Goal: Transaction & Acquisition: Purchase product/service

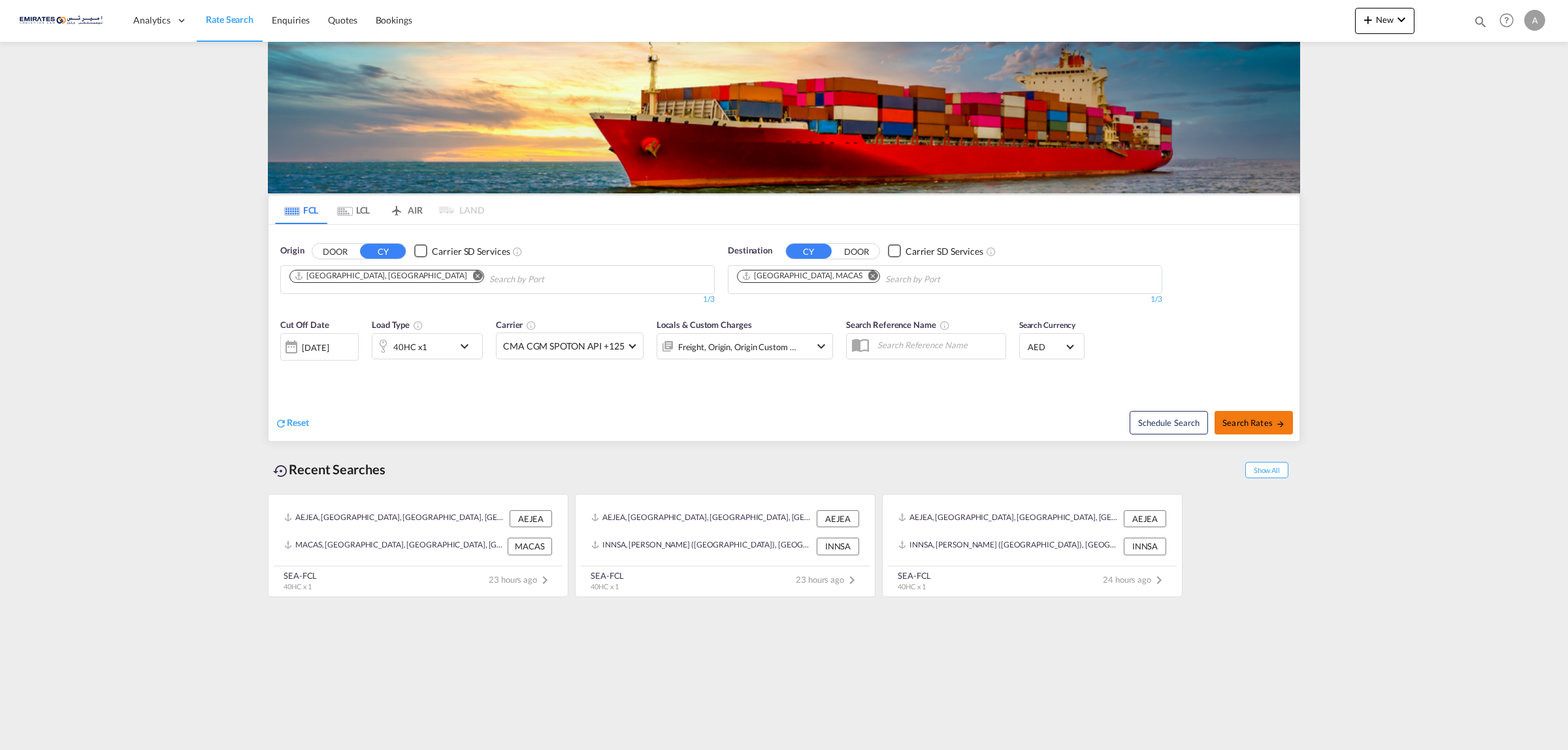
click at [1248, 418] on span "Search Rates" at bounding box center [1253, 422] width 63 height 10
type input "AEJEA to MACAS / [DATE]"
click at [454, 345] on div "40HC x1" at bounding box center [426, 347] width 111 height 26
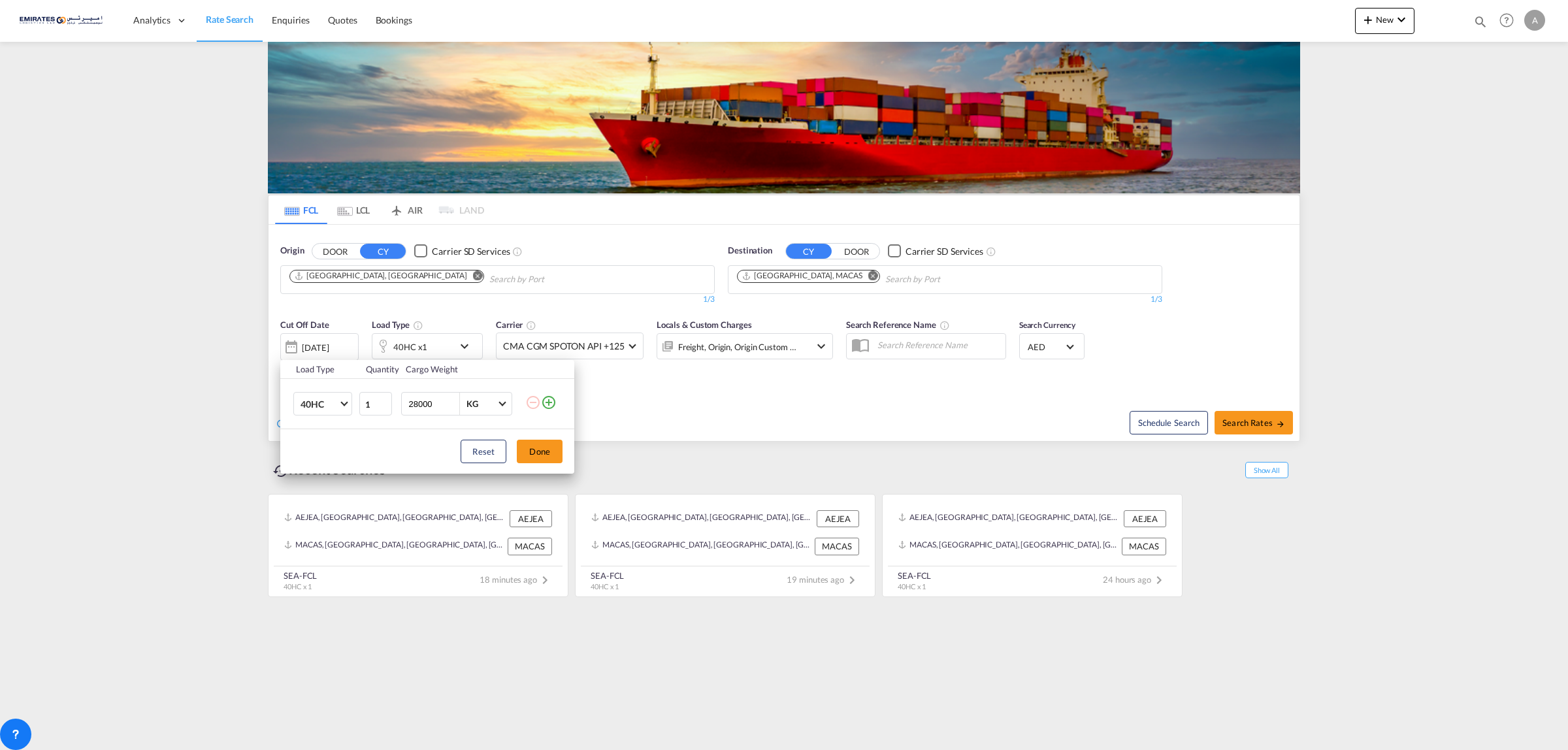
click at [536, 342] on div "Load Type Quantity Cargo Weight 40HC 20GP 40GP 40HC 45HC 20RE 40RE 40HR 20OT 40…" at bounding box center [784, 375] width 1568 height 750
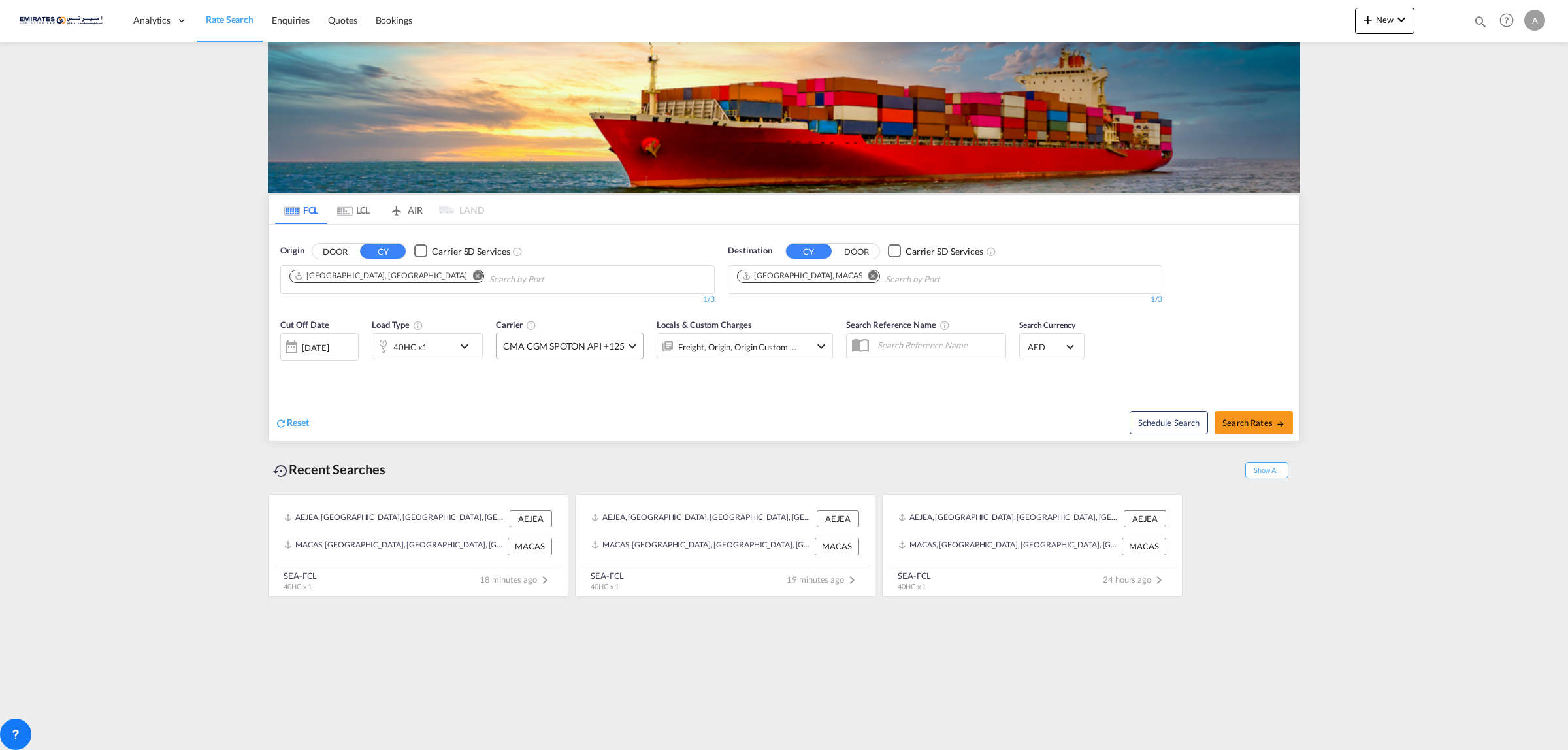
click at [550, 348] on span "CMA CGM SPOTON API +125" at bounding box center [564, 346] width 122 height 13
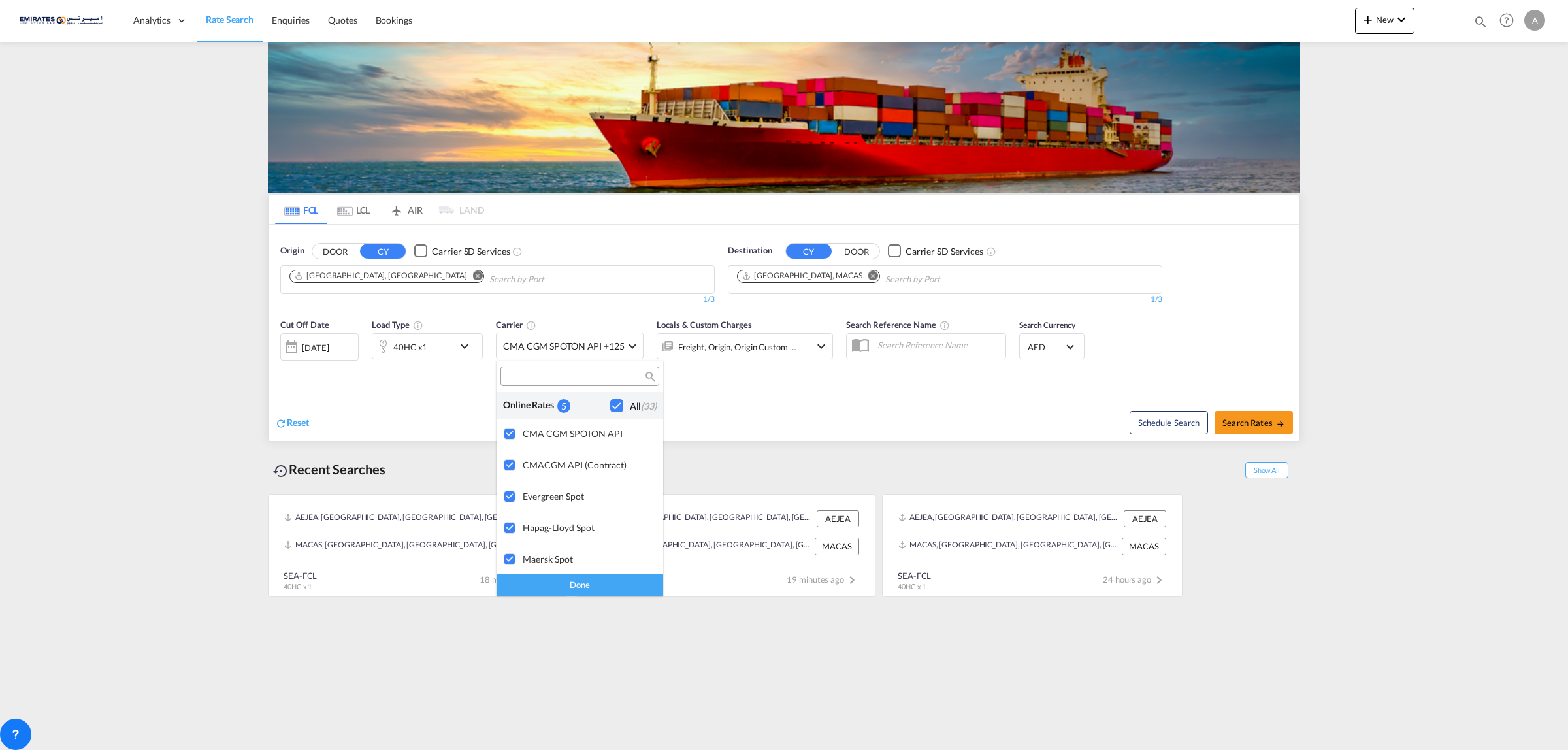
click at [802, 374] on md-backdrop at bounding box center [784, 375] width 1568 height 750
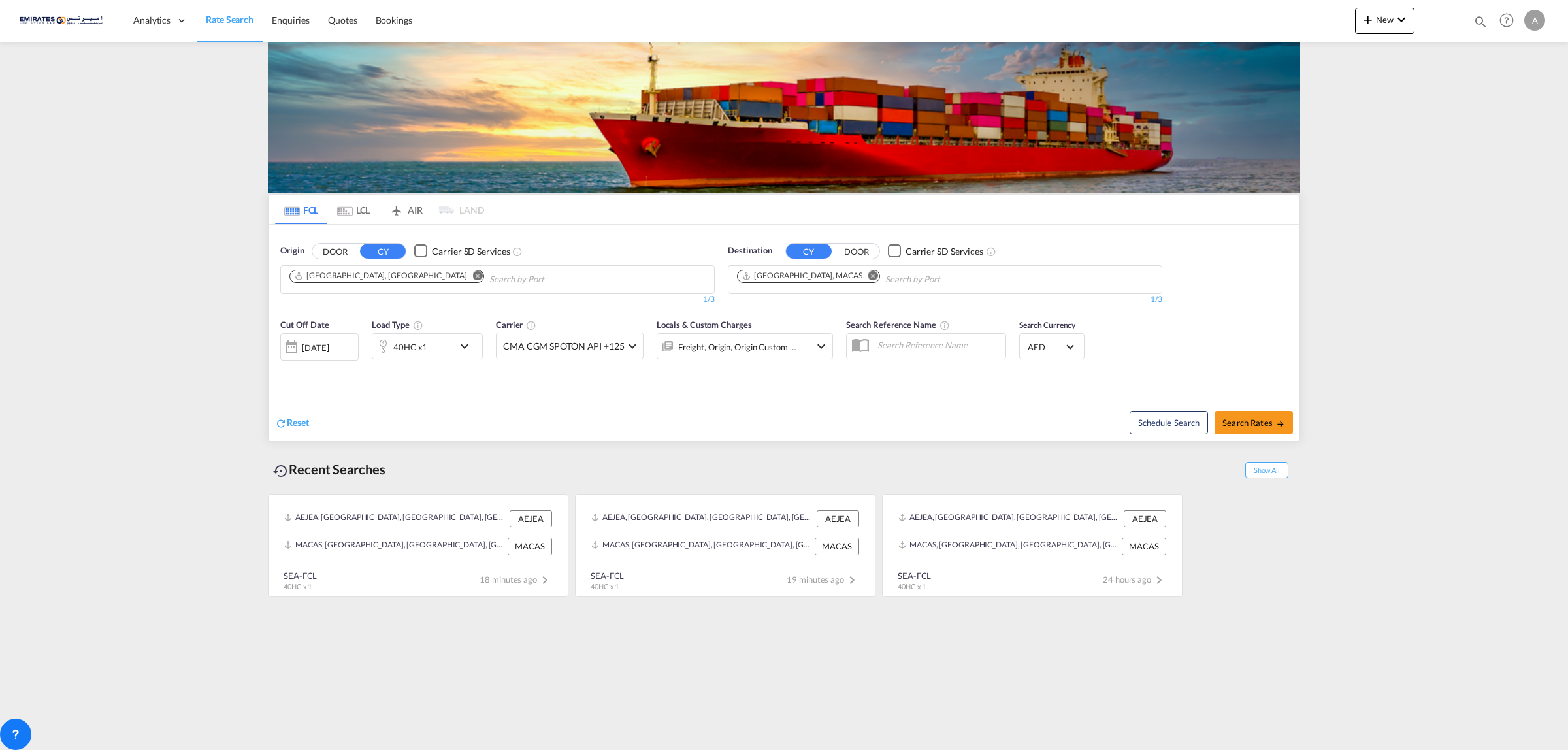
click at [844, 397] on div "Schedule Search Search Rates" at bounding box center [1043, 415] width 512 height 50
click at [832, 400] on div "Schedule Search Search Rates" at bounding box center [1043, 415] width 512 height 50
click at [329, 354] on div "[DATE]" at bounding box center [315, 348] width 27 height 12
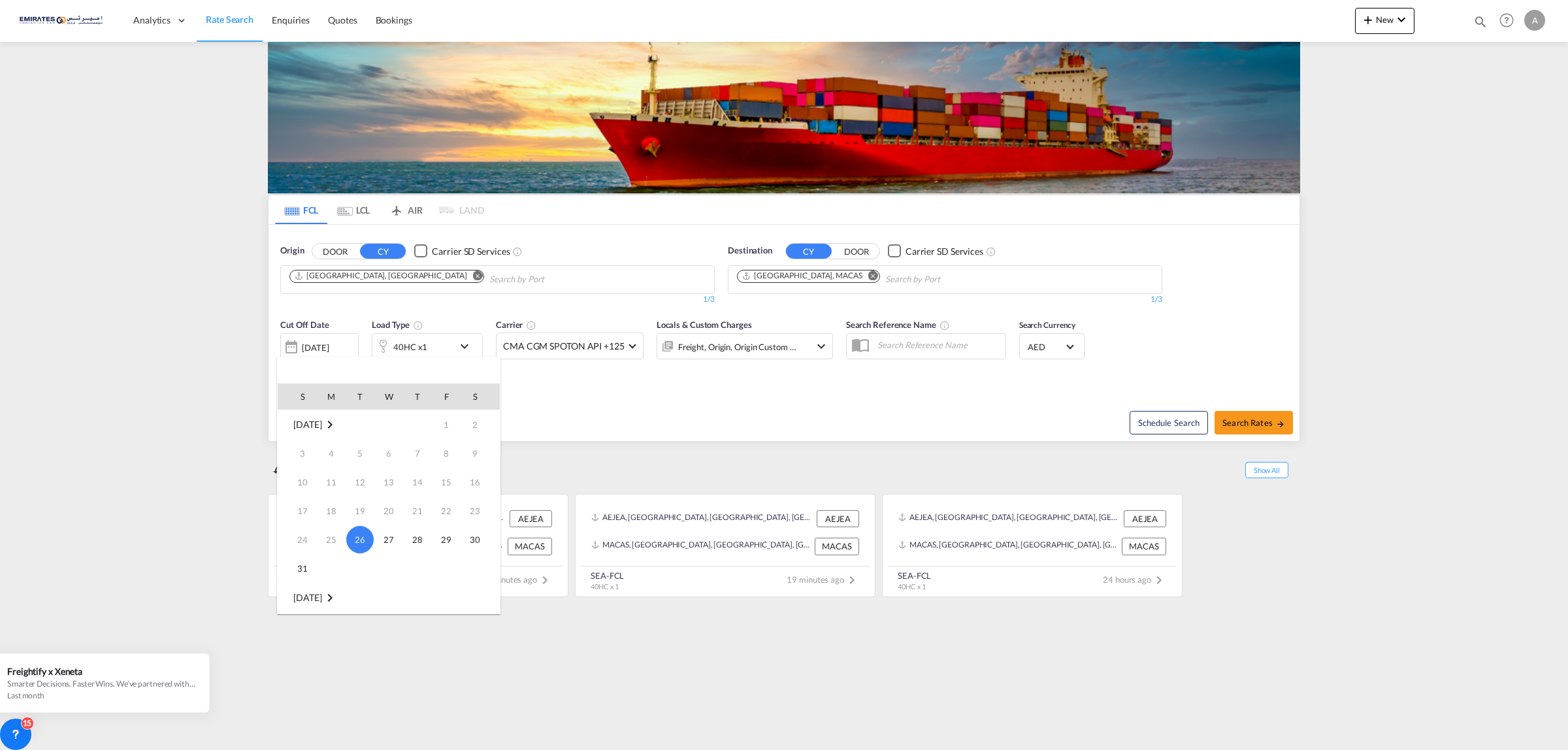
click at [338, 592] on md-icon "September 2025" at bounding box center [331, 598] width 16 height 16
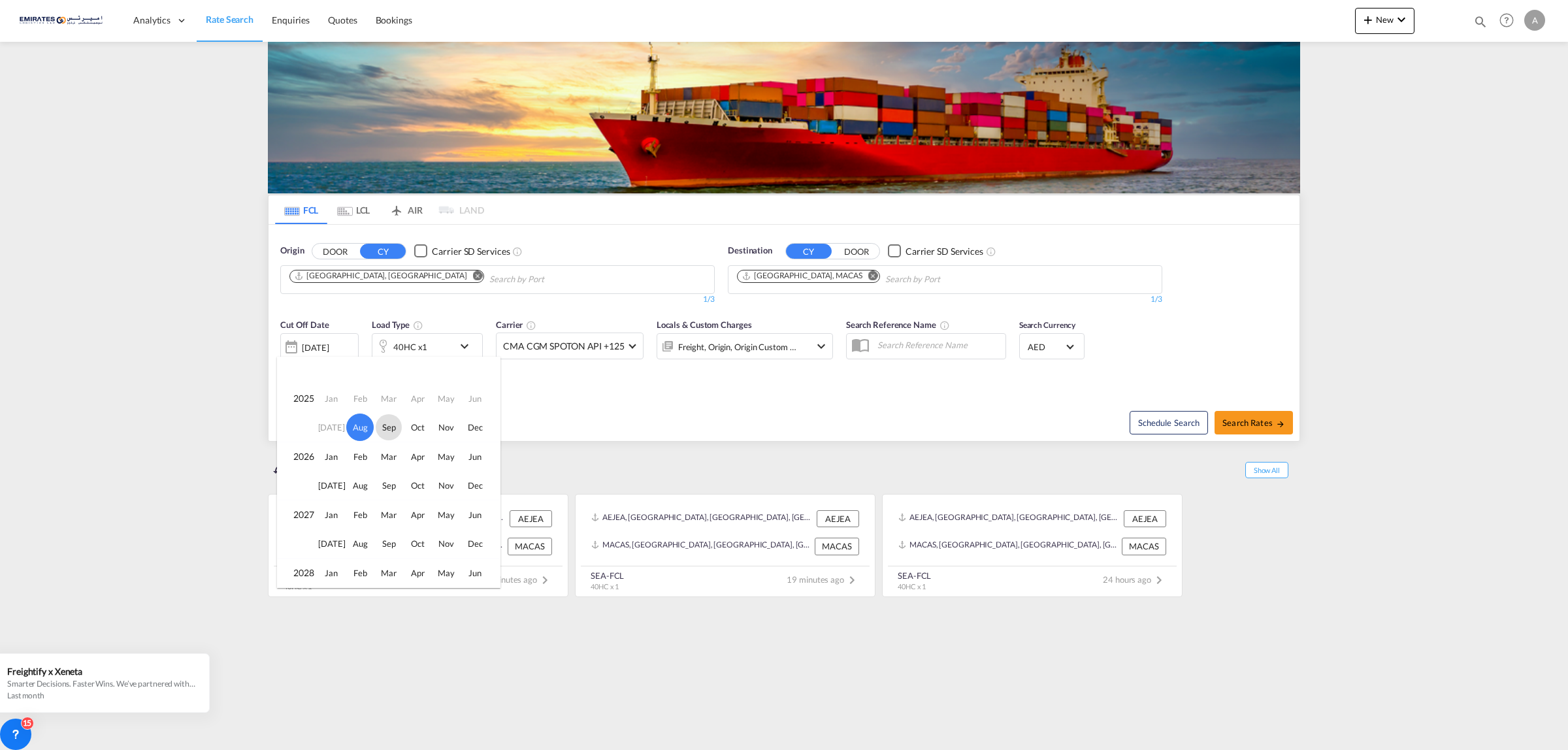
click at [393, 428] on span "Sep" at bounding box center [389, 427] width 26 height 26
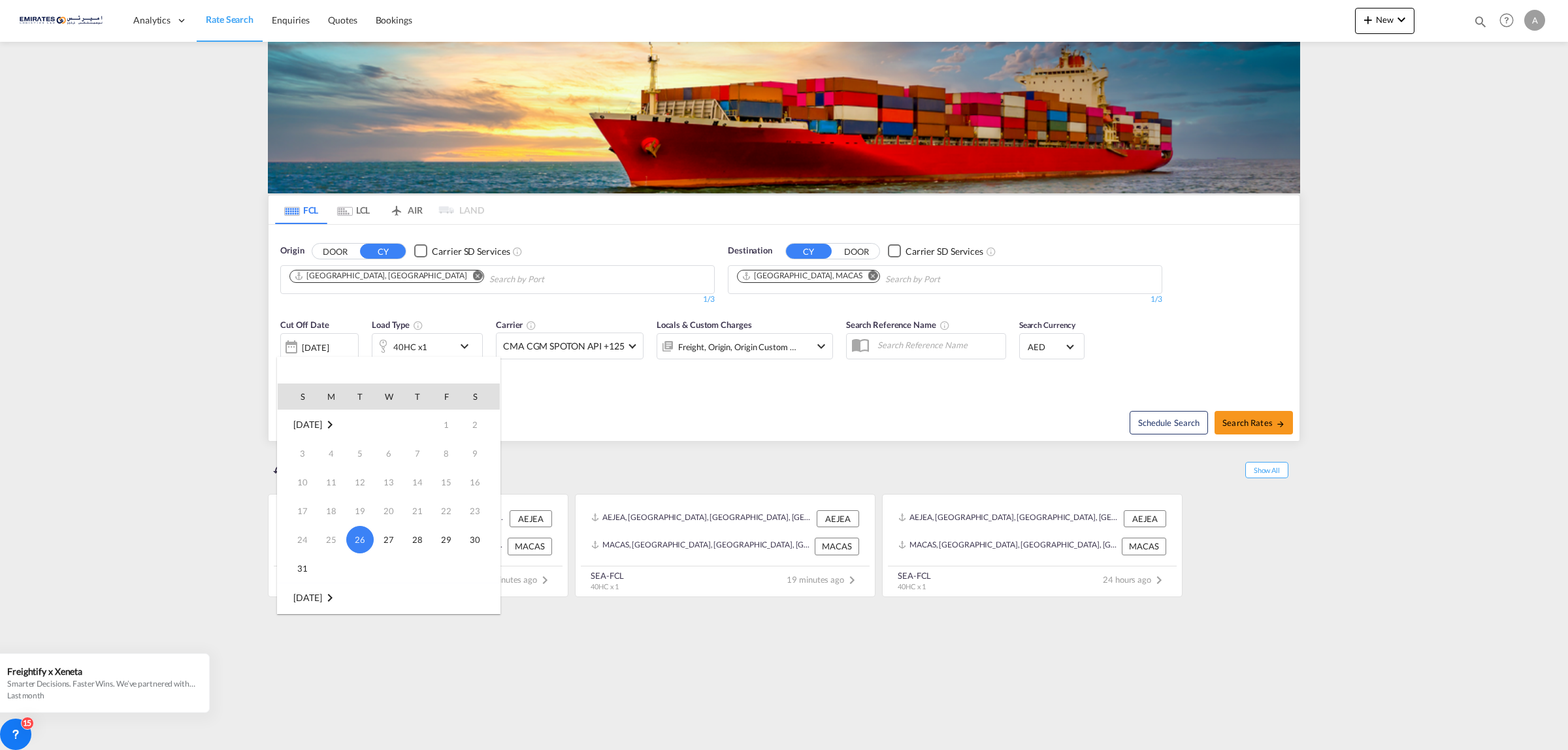
scroll to position [173, 0]
click at [774, 447] on div at bounding box center [784, 375] width 1568 height 750
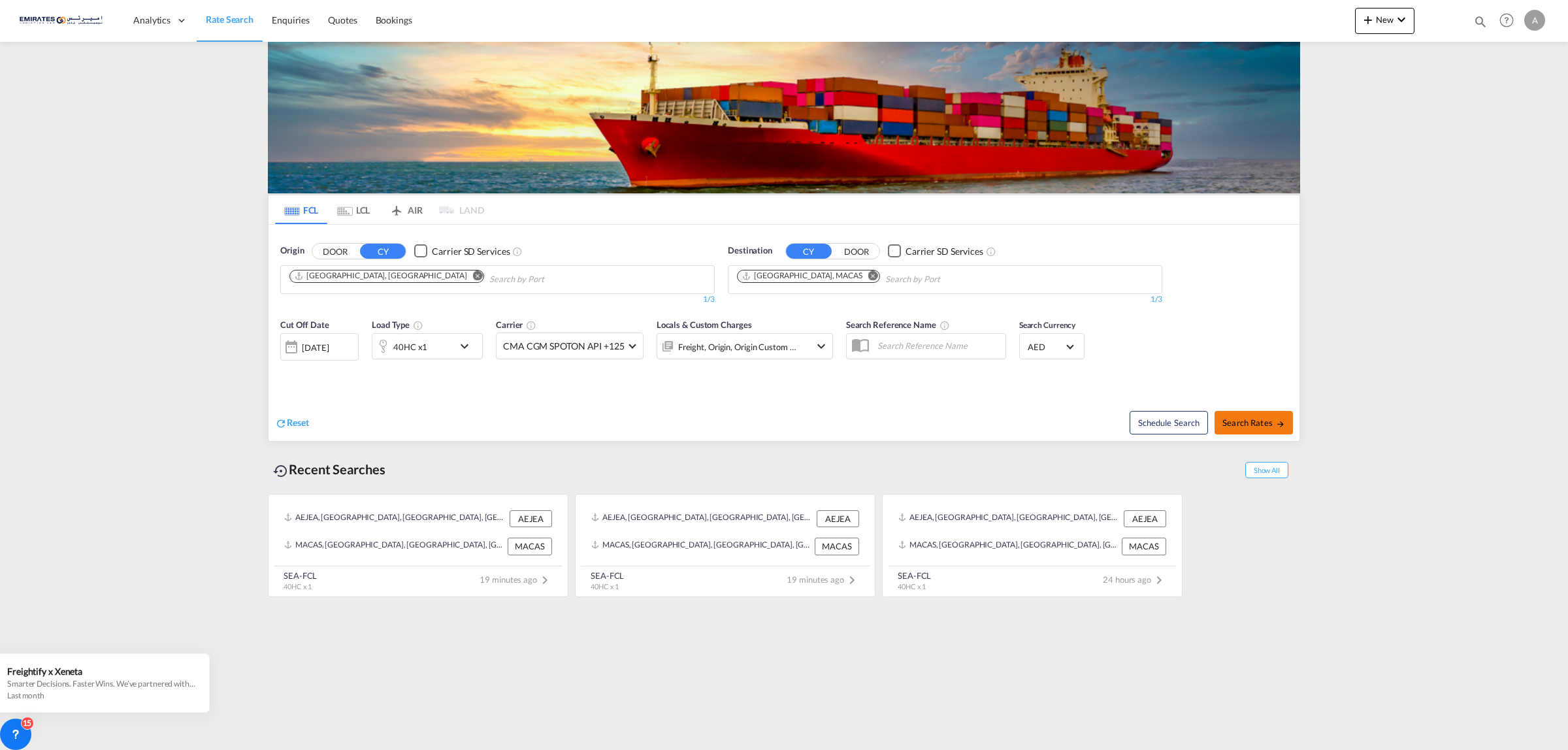
click at [1258, 432] on button "Search Rates" at bounding box center [1253, 423] width 79 height 24
type input "AEJEA to MACAS / [DATE]"
click at [869, 278] on md-icon "Remove" at bounding box center [874, 276] width 10 height 10
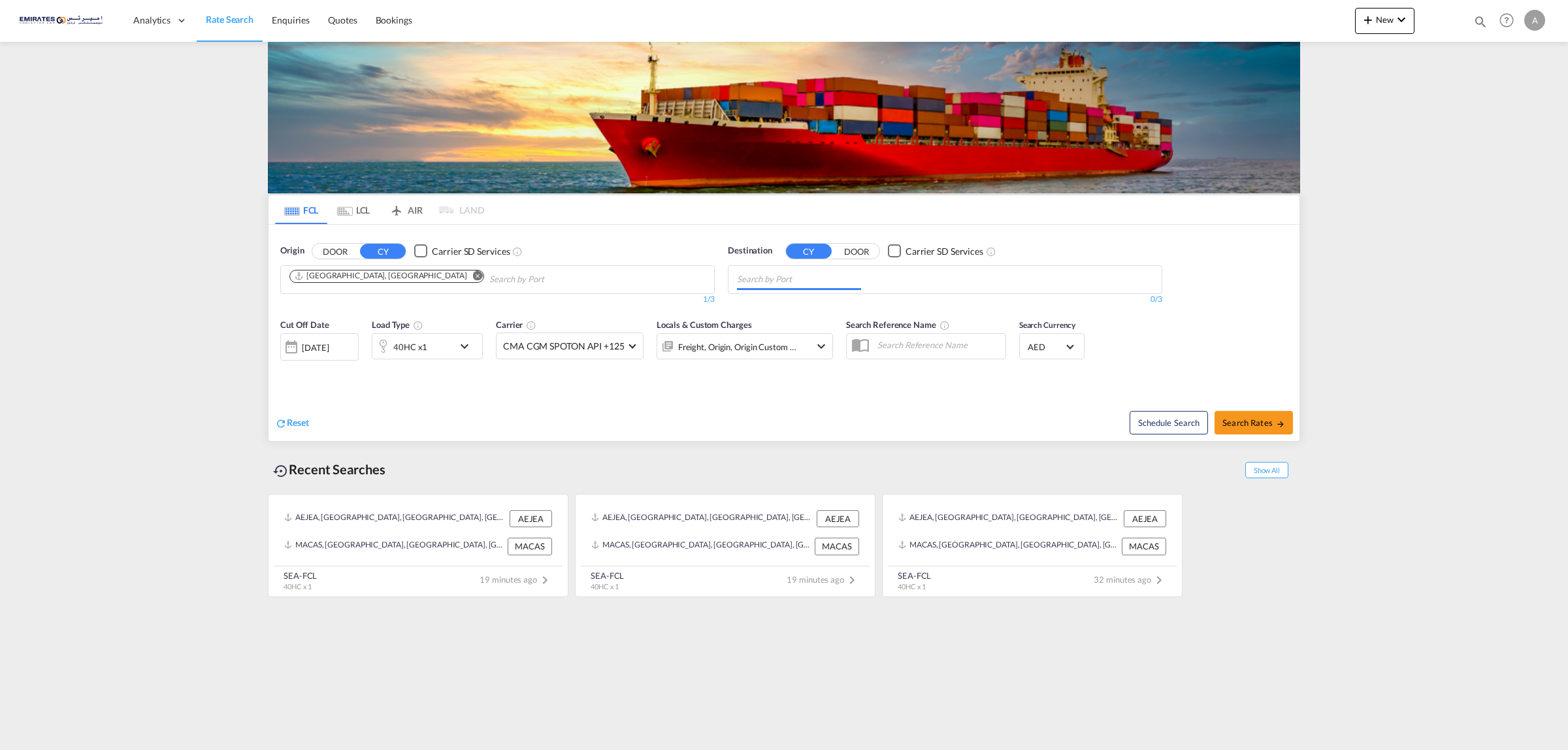
click at [818, 279] on input "Chips input." at bounding box center [799, 280] width 124 height 21
type input "nhava sheva"
click at [799, 299] on div "Jawaharlal Nehru ( Nhava Sheva ) India INNSA" at bounding box center [838, 314] width 249 height 47
click at [329, 347] on div "[DATE]" at bounding box center [315, 348] width 27 height 12
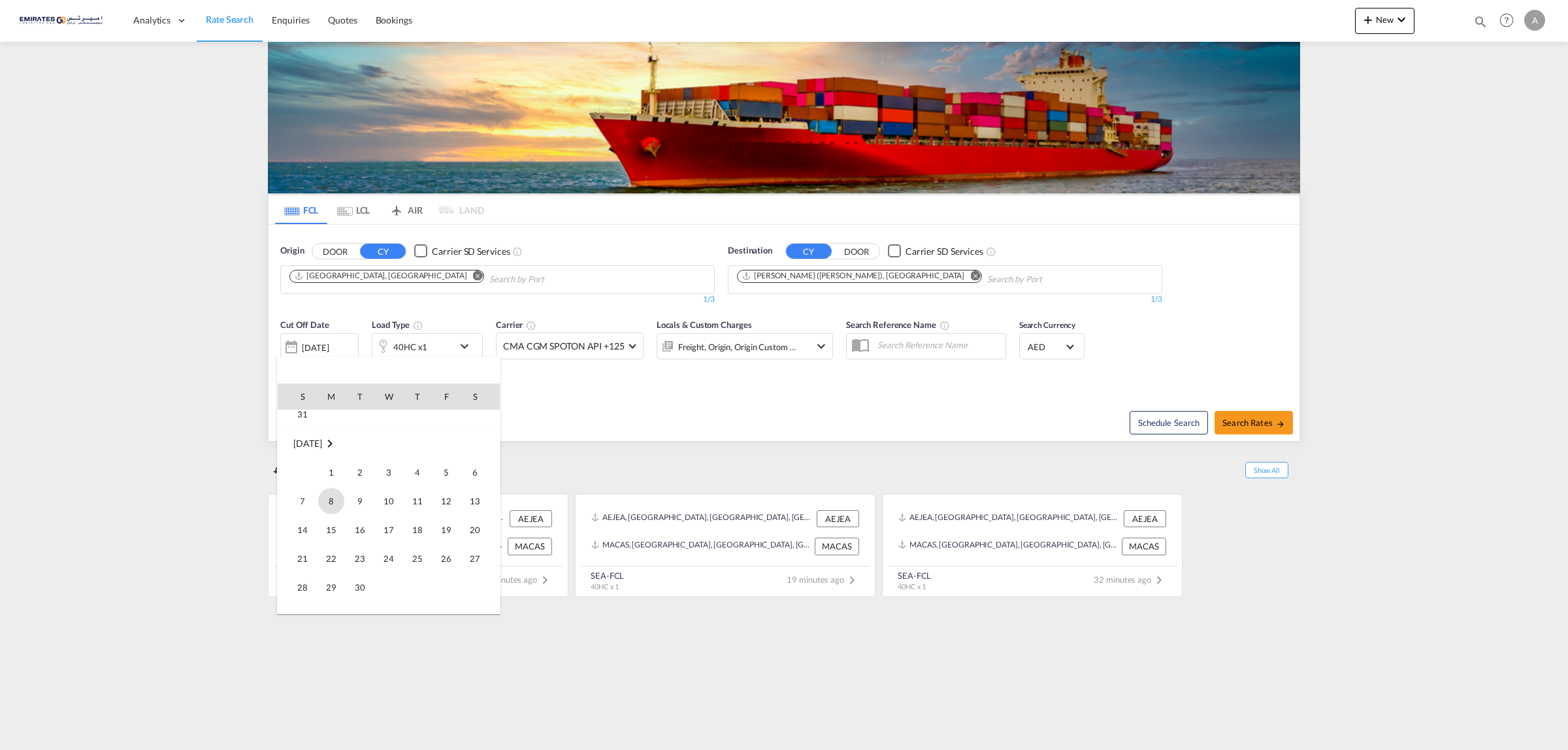
scroll to position [164, 0]
click at [337, 464] on span "1" at bounding box center [332, 463] width 26 height 26
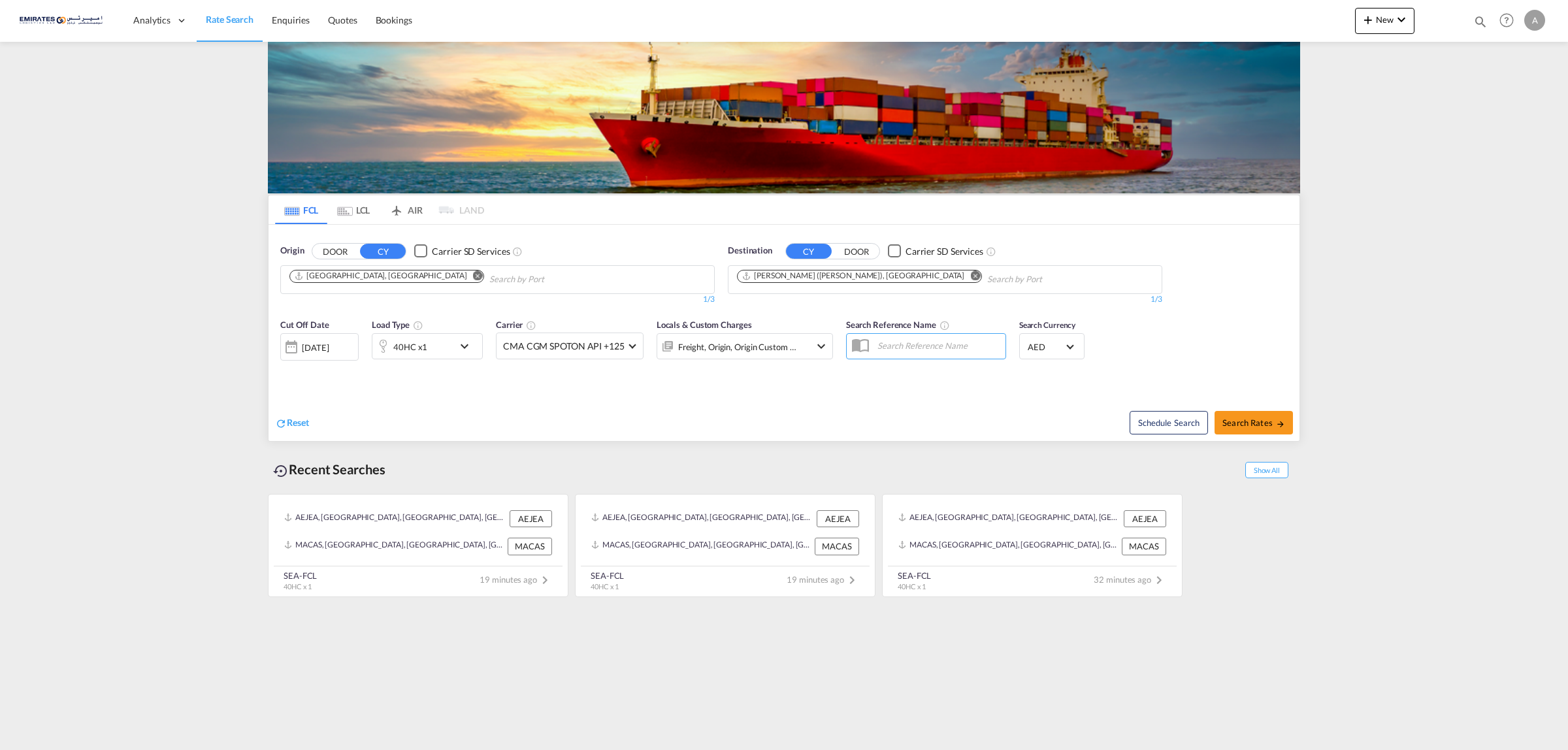
click at [680, 390] on div "Reset Schedule Search Search Rates" at bounding box center [784, 412] width 1032 height 57
click at [1263, 420] on span "Search Rates" at bounding box center [1253, 422] width 63 height 10
type input "AEJEA to INNSA / 1 Sep 2025"
